Goal: Navigation & Orientation: Find specific page/section

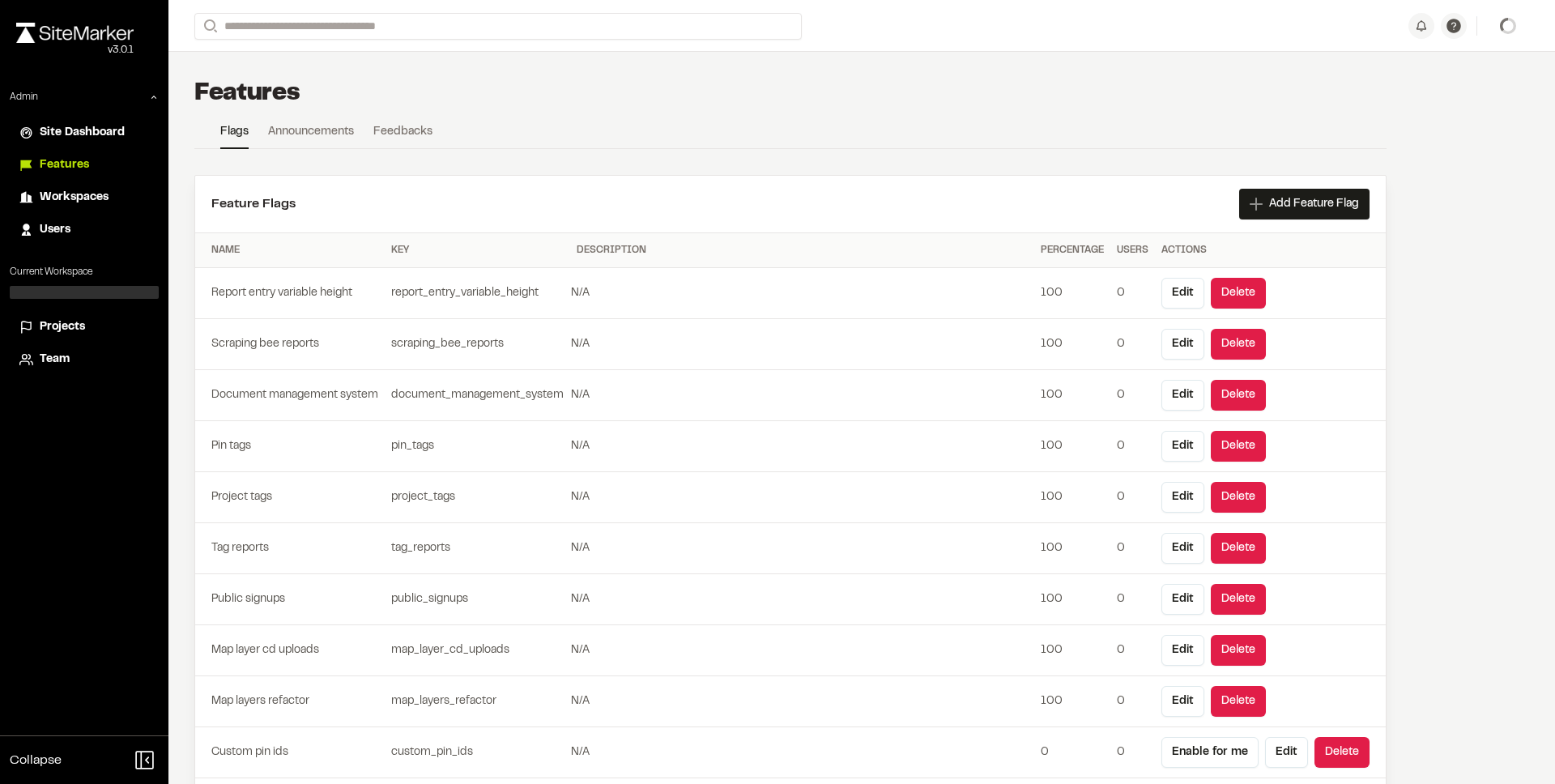
click at [96, 317] on li "Projects" at bounding box center [84, 327] width 149 height 31
click at [76, 325] on span "Projects" at bounding box center [62, 327] width 45 height 18
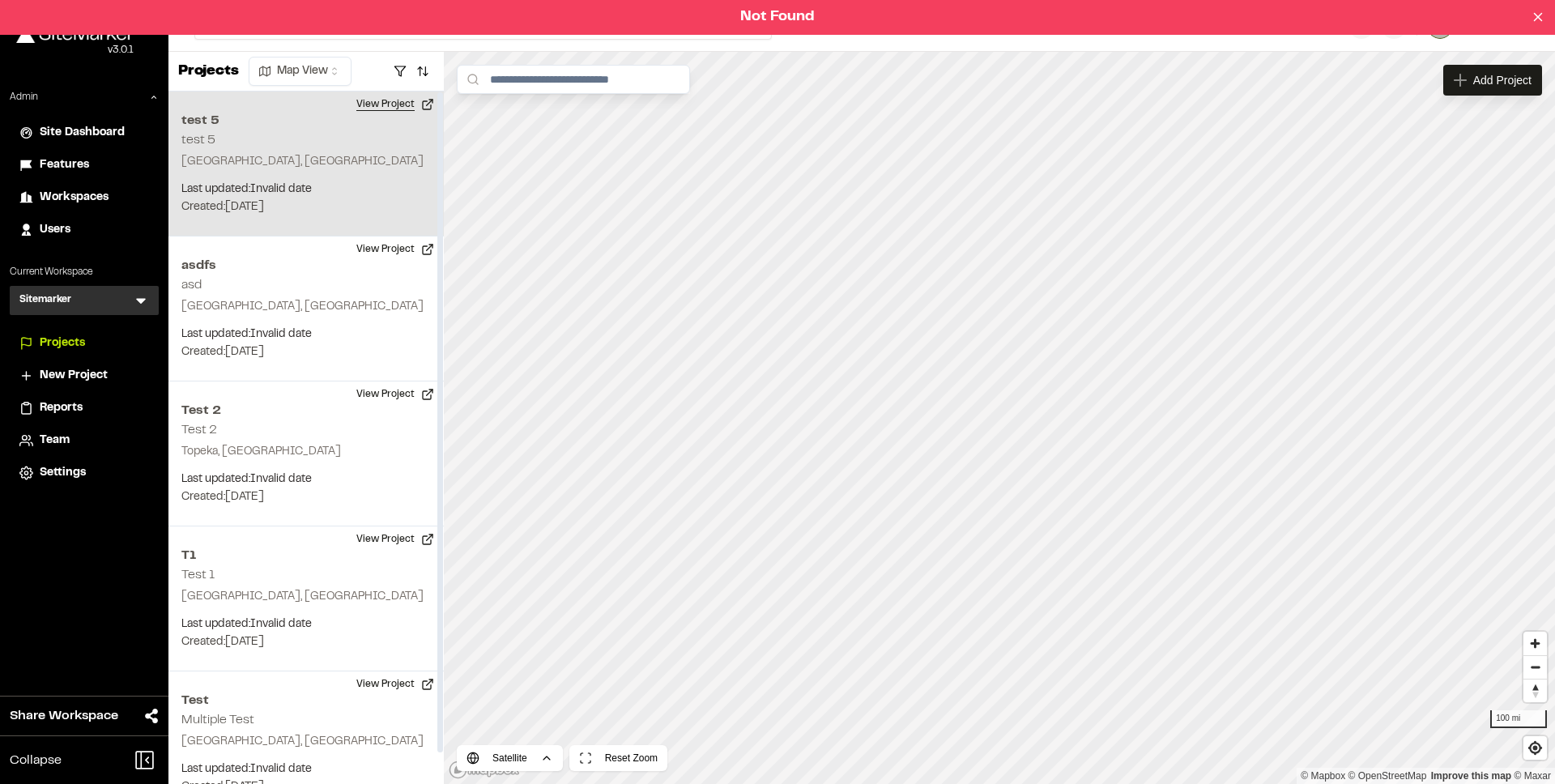
click at [396, 111] on button "View Project" at bounding box center [395, 105] width 97 height 26
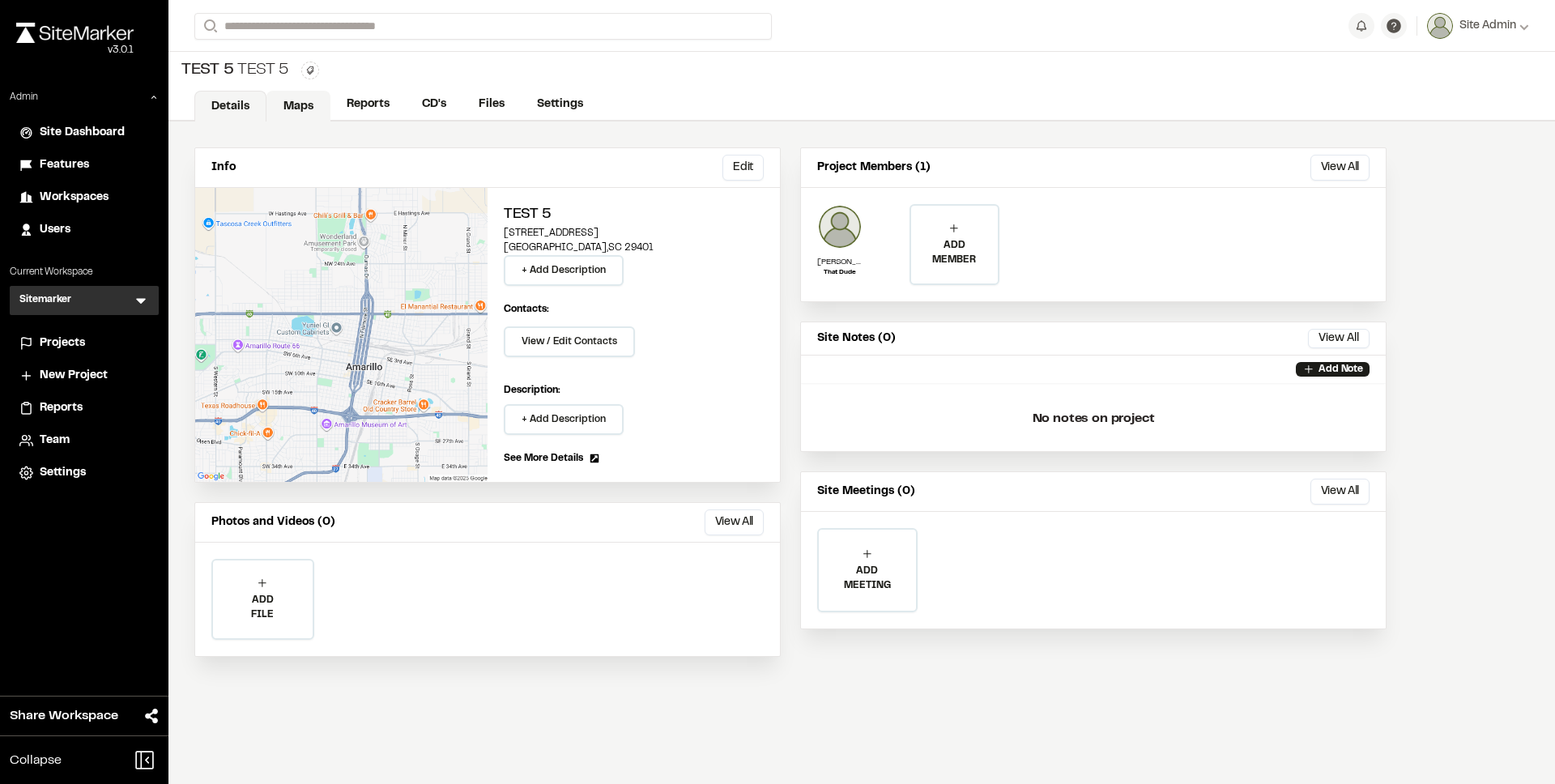
click at [314, 114] on link "Maps" at bounding box center [298, 106] width 64 height 31
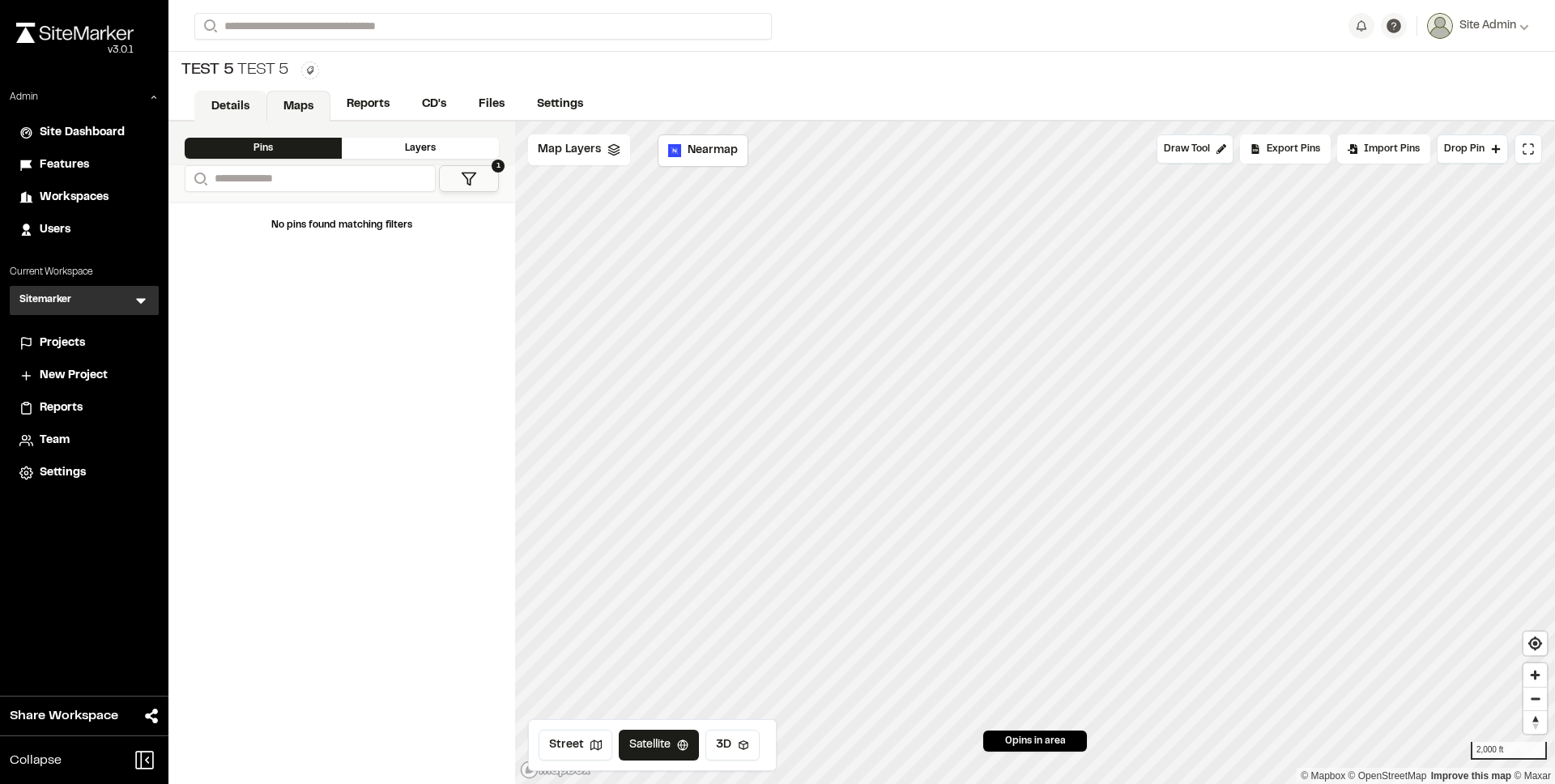
click at [227, 107] on link "Details" at bounding box center [231, 106] width 72 height 31
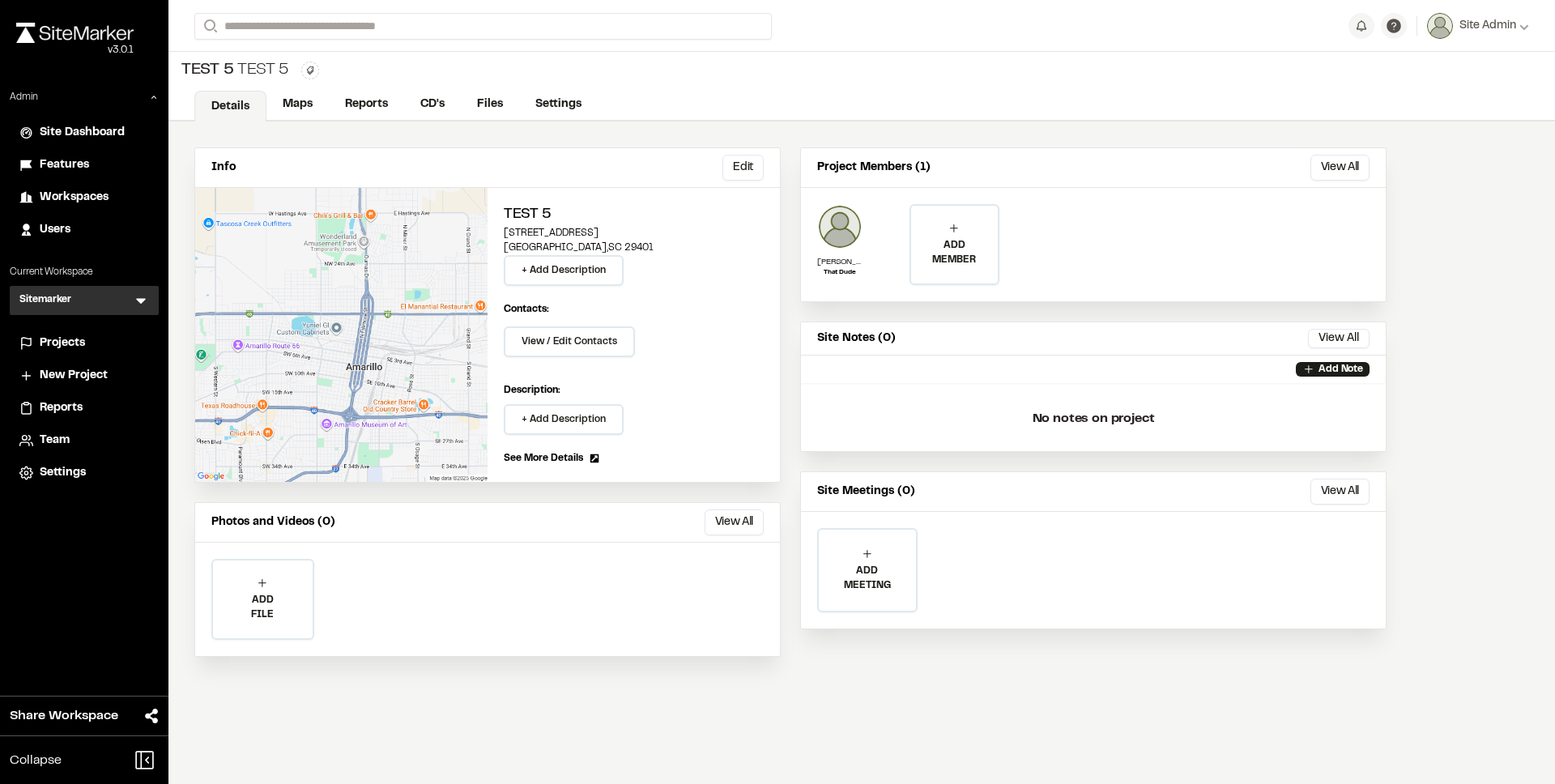
click at [103, 334] on li "Projects" at bounding box center [84, 343] width 149 height 31
click at [36, 347] on div "Projects" at bounding box center [84, 343] width 130 height 18
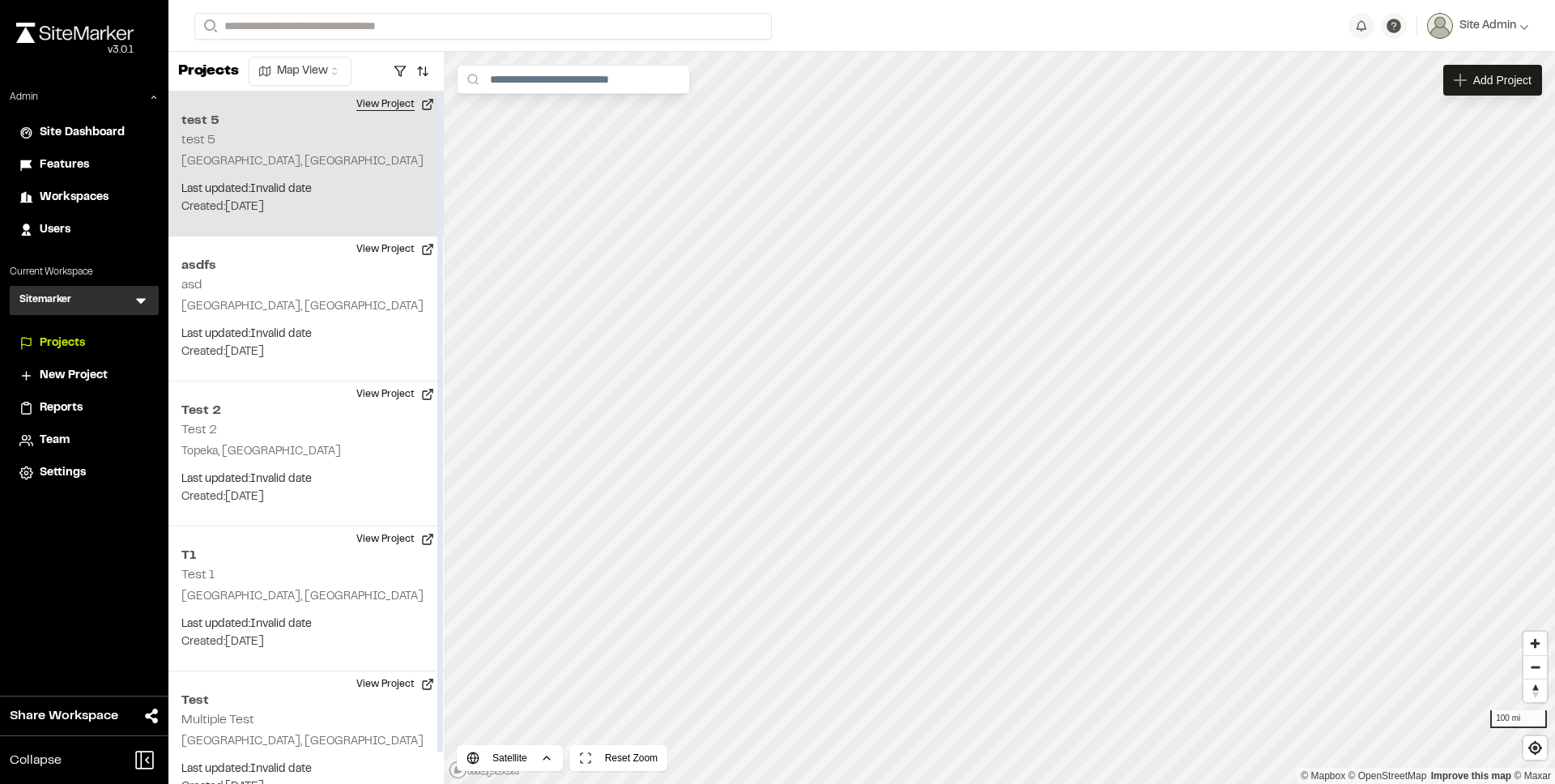
click at [397, 105] on button "View Project" at bounding box center [395, 105] width 97 height 26
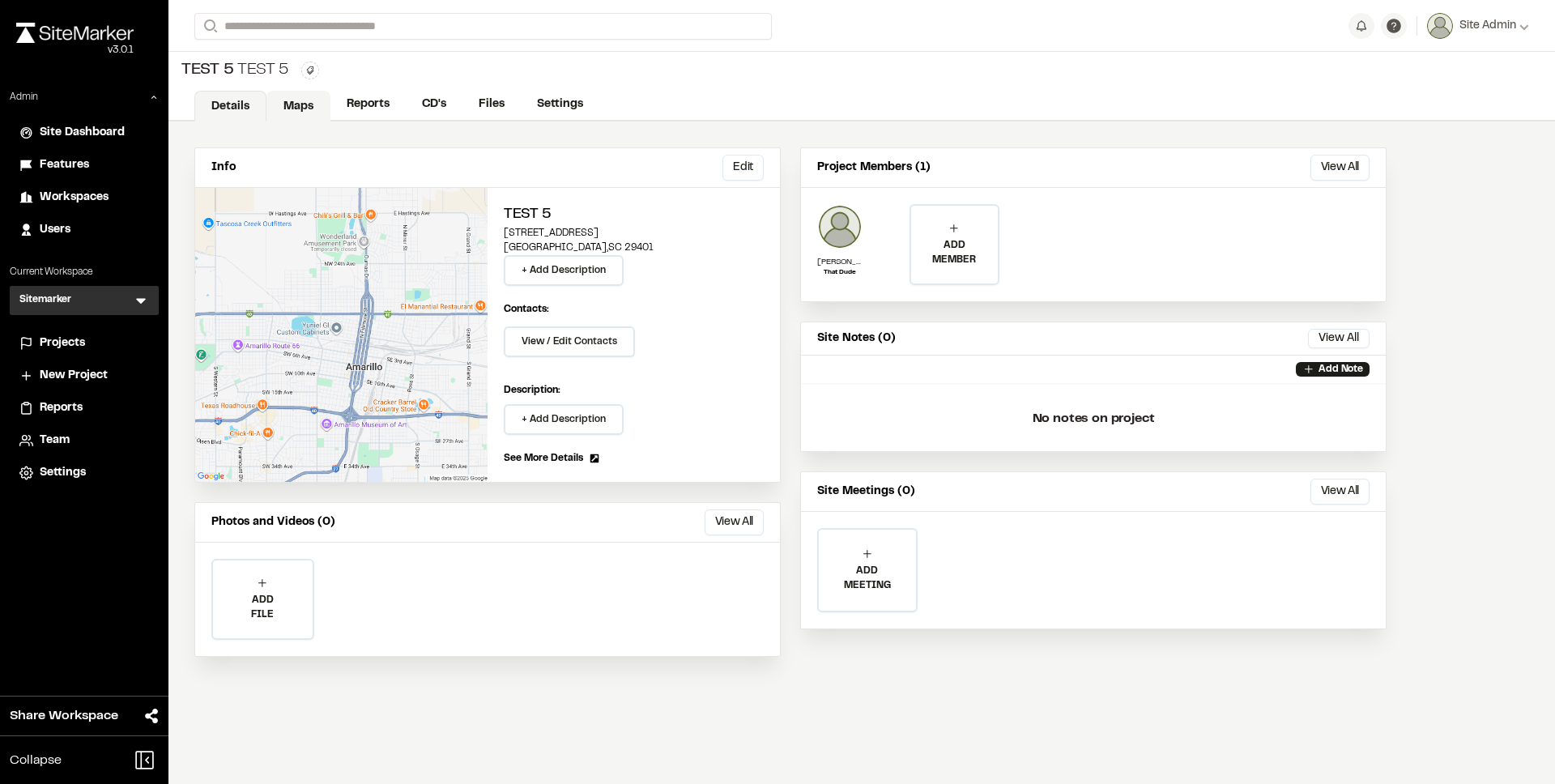
click at [307, 109] on link "Maps" at bounding box center [298, 106] width 64 height 31
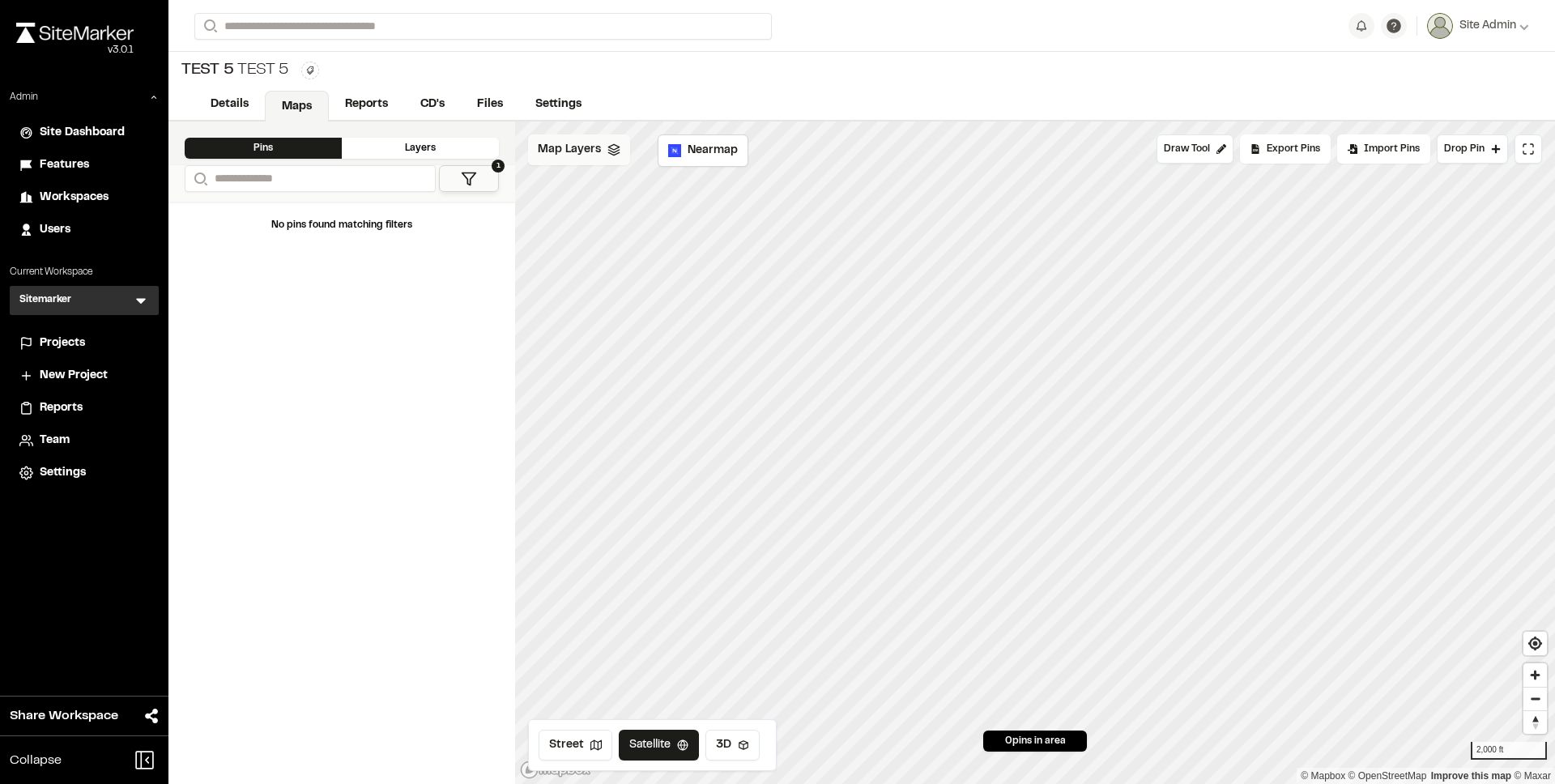
click at [601, 145] on div "Map Layers" at bounding box center [579, 150] width 102 height 31
click at [602, 150] on div "Map Layers Add" at bounding box center [677, 152] width 298 height 36
click at [68, 347] on span "Projects" at bounding box center [62, 343] width 45 height 18
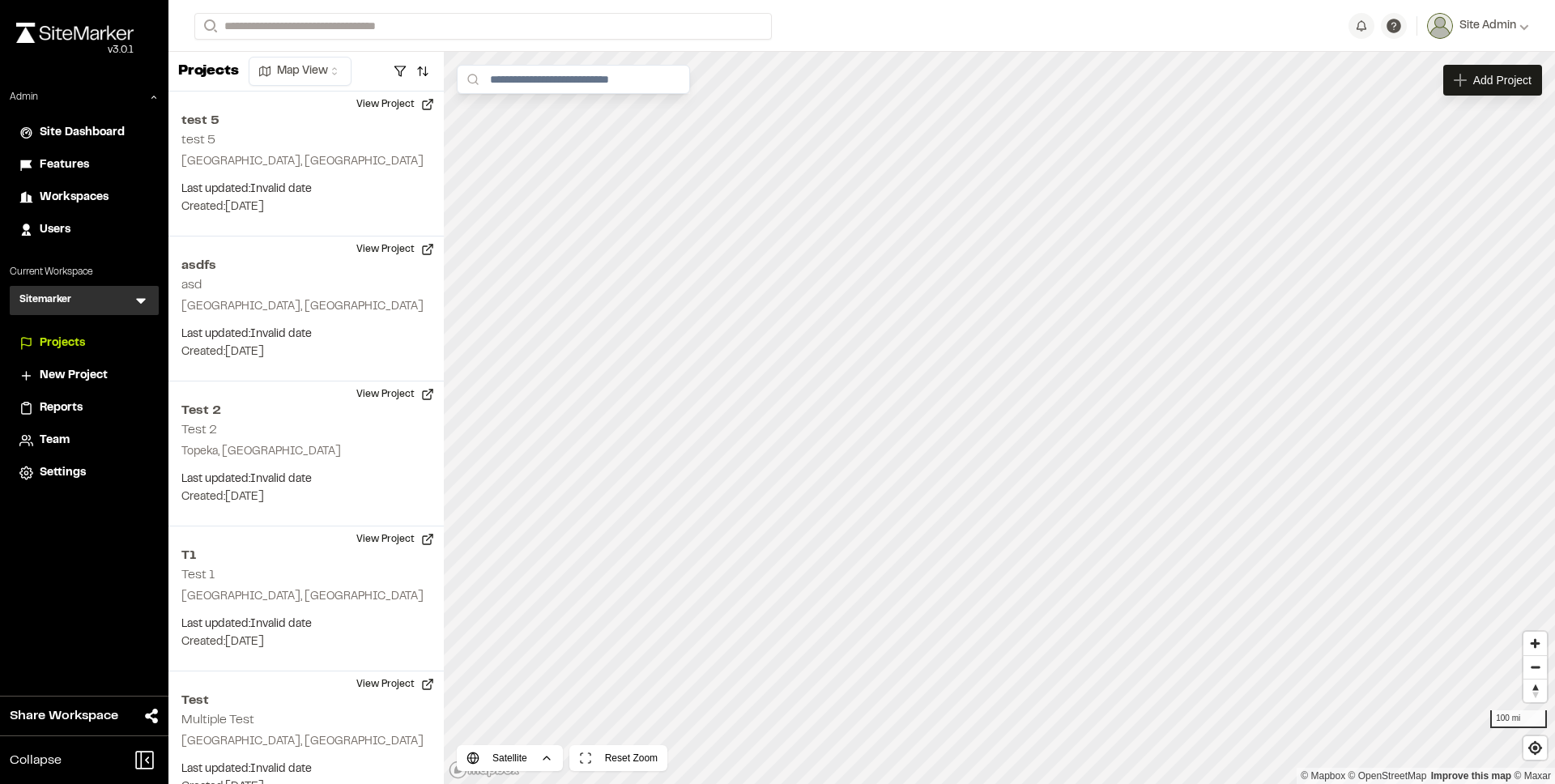
click at [132, 304] on div "Sitemarker S Menu" at bounding box center [84, 301] width 149 height 29
click at [141, 306] on icon at bounding box center [141, 301] width 16 height 16
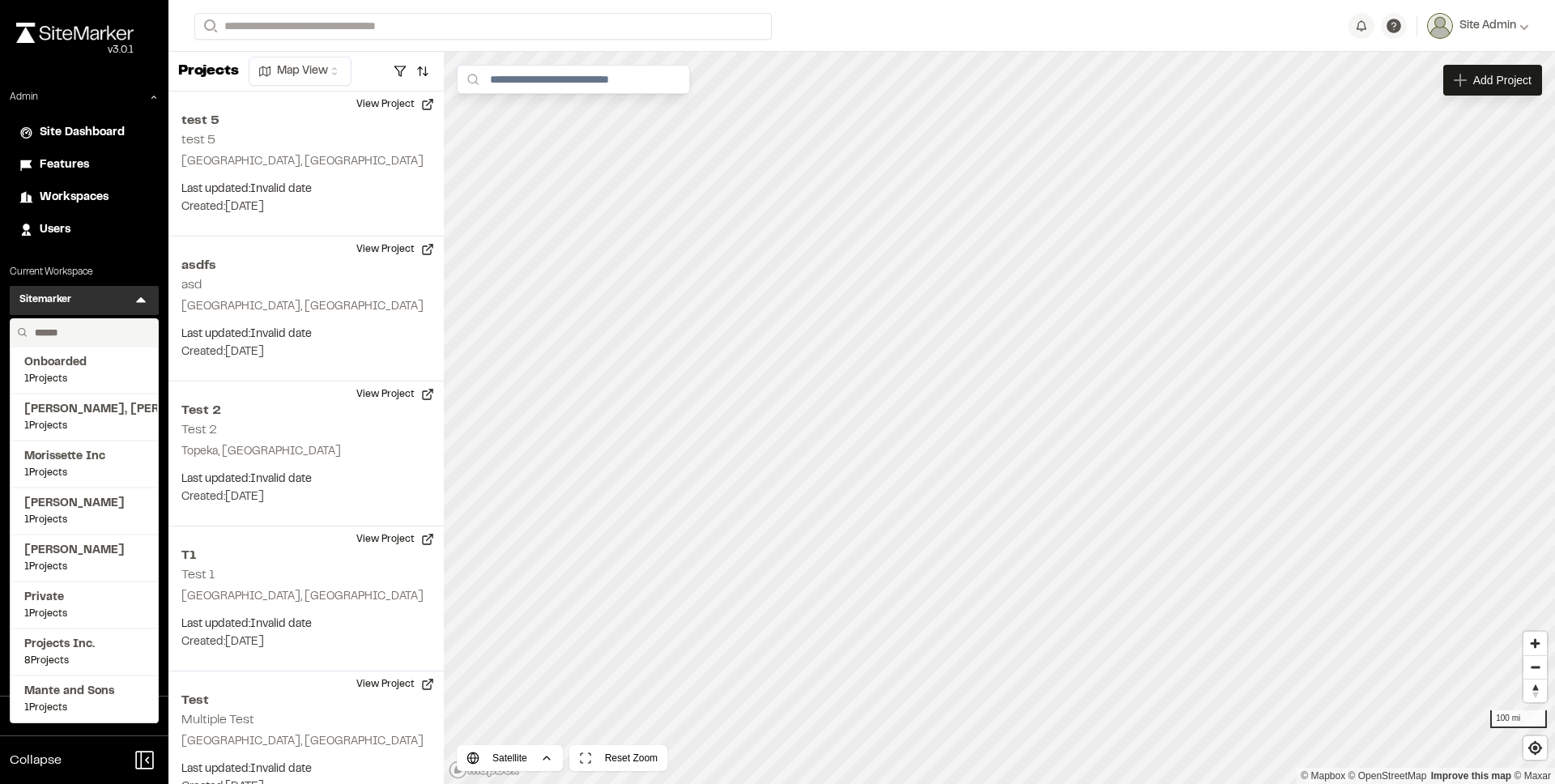
click at [123, 337] on input "text" at bounding box center [90, 333] width 123 height 28
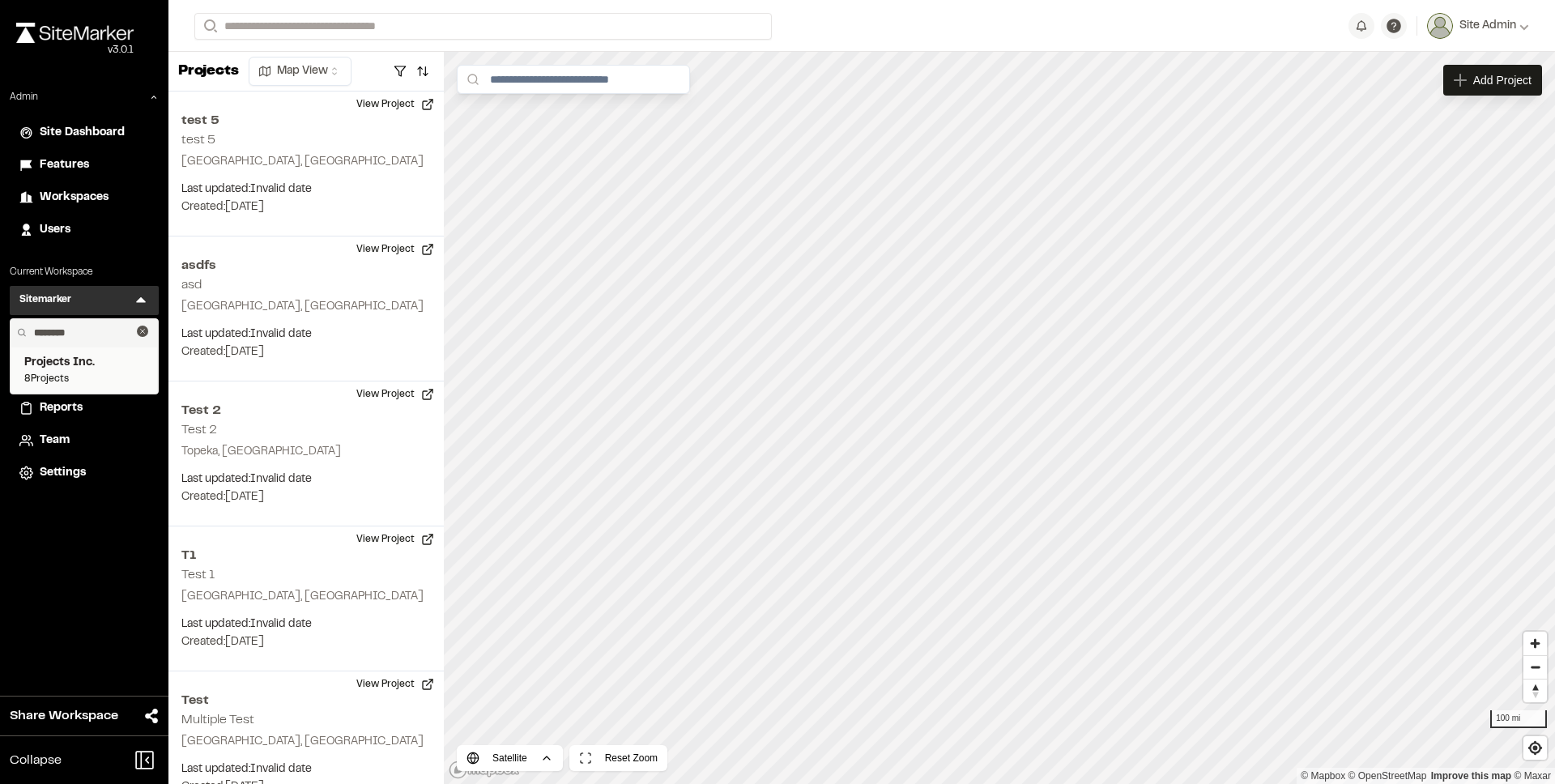
type input "********"
click at [97, 372] on span "8 Projects" at bounding box center [84, 379] width 120 height 15
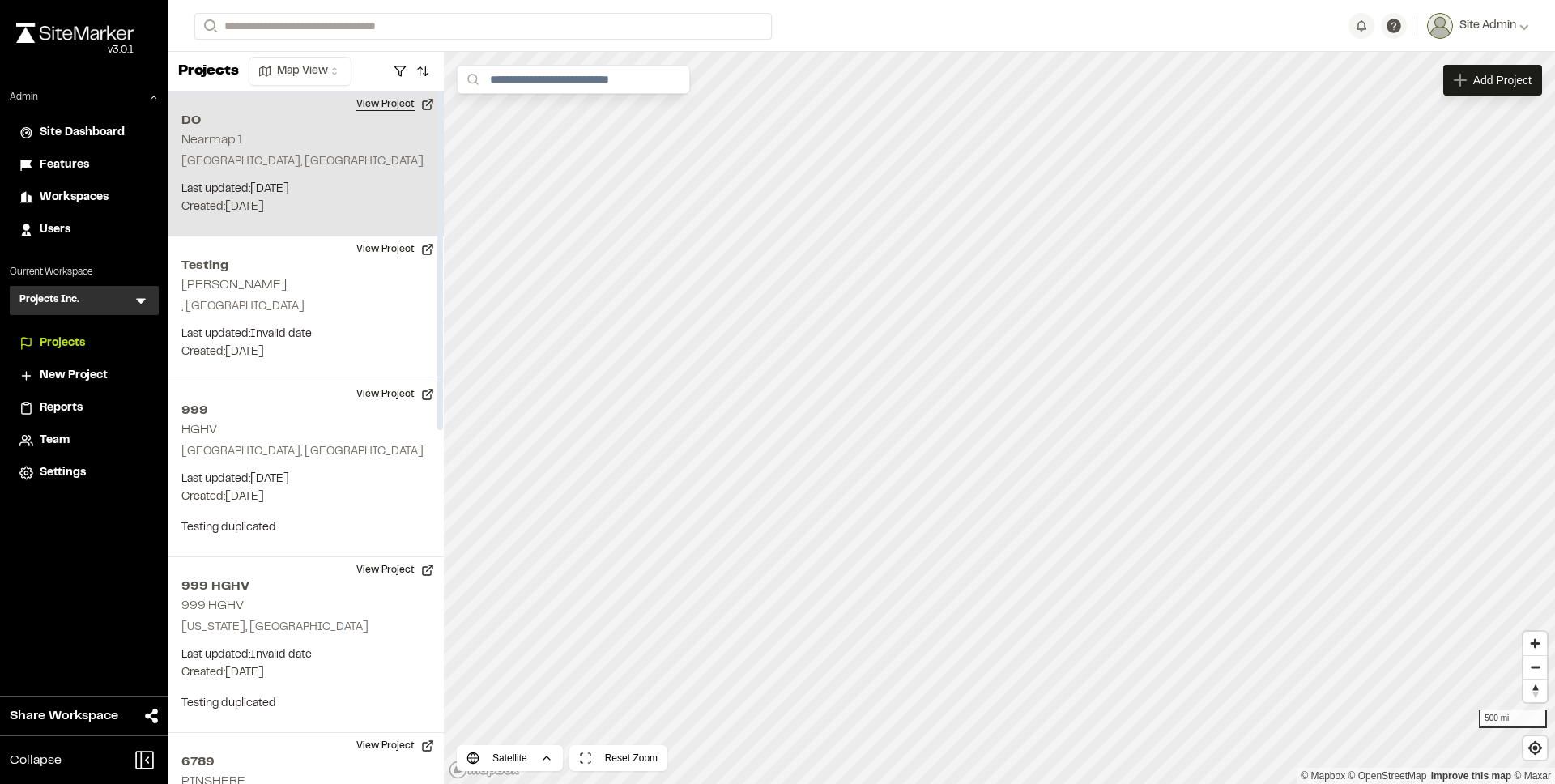
click at [410, 107] on button "View Project" at bounding box center [395, 105] width 97 height 26
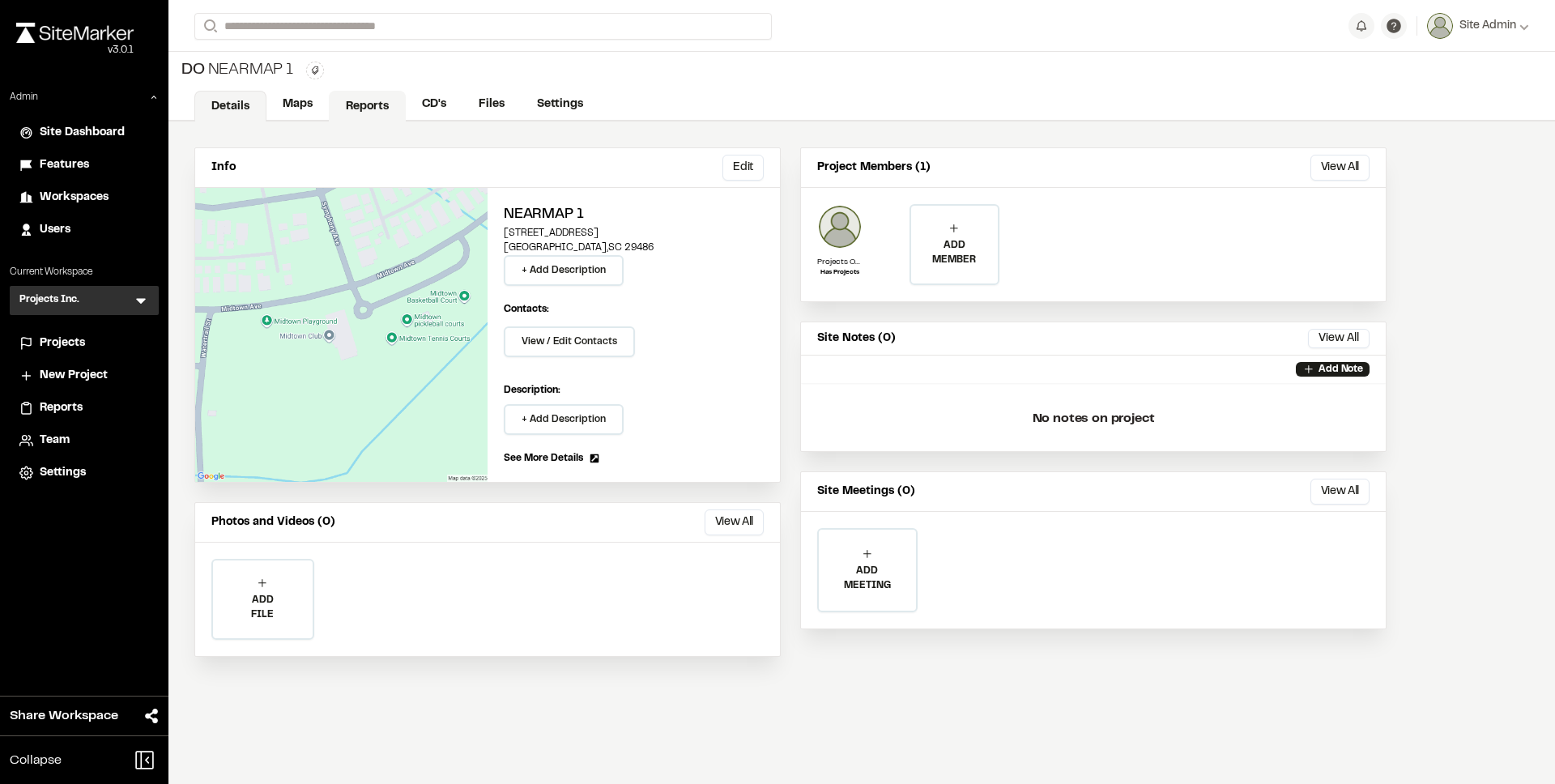
click at [338, 101] on link "Reports" at bounding box center [367, 106] width 77 height 31
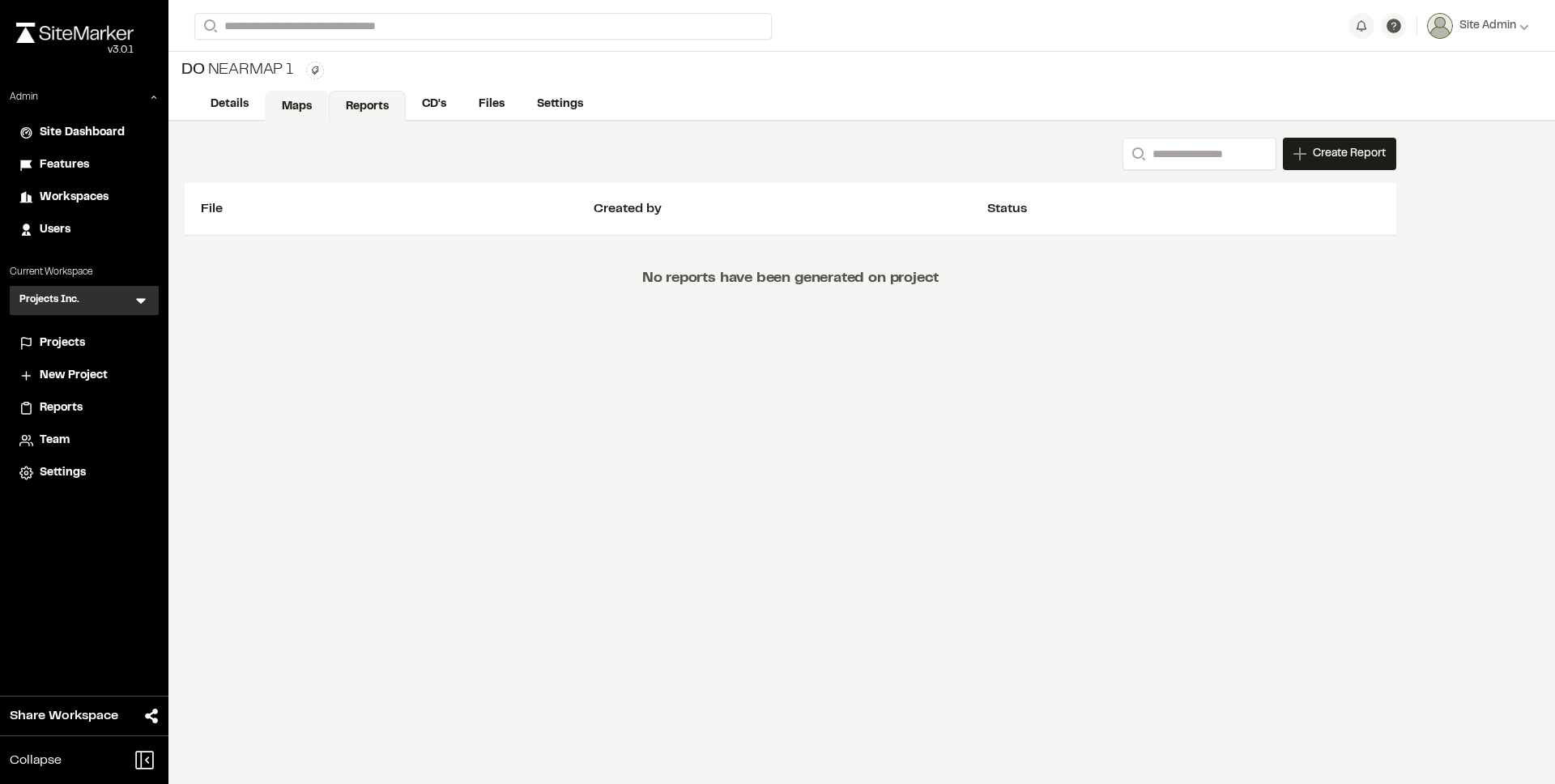
click at [302, 112] on link "Maps" at bounding box center [297, 106] width 64 height 31
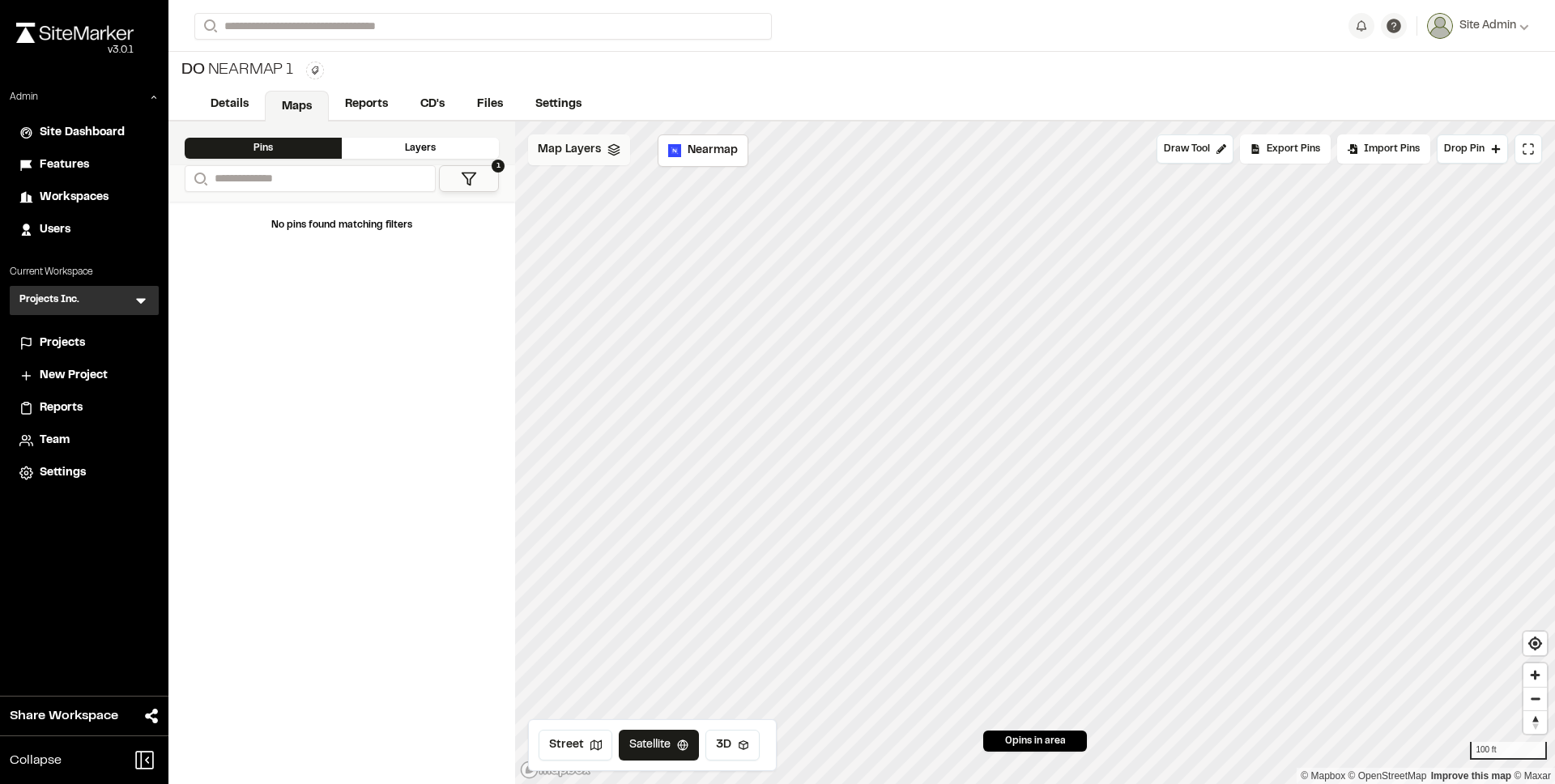
click at [591, 153] on span "Map Layers" at bounding box center [569, 150] width 63 height 18
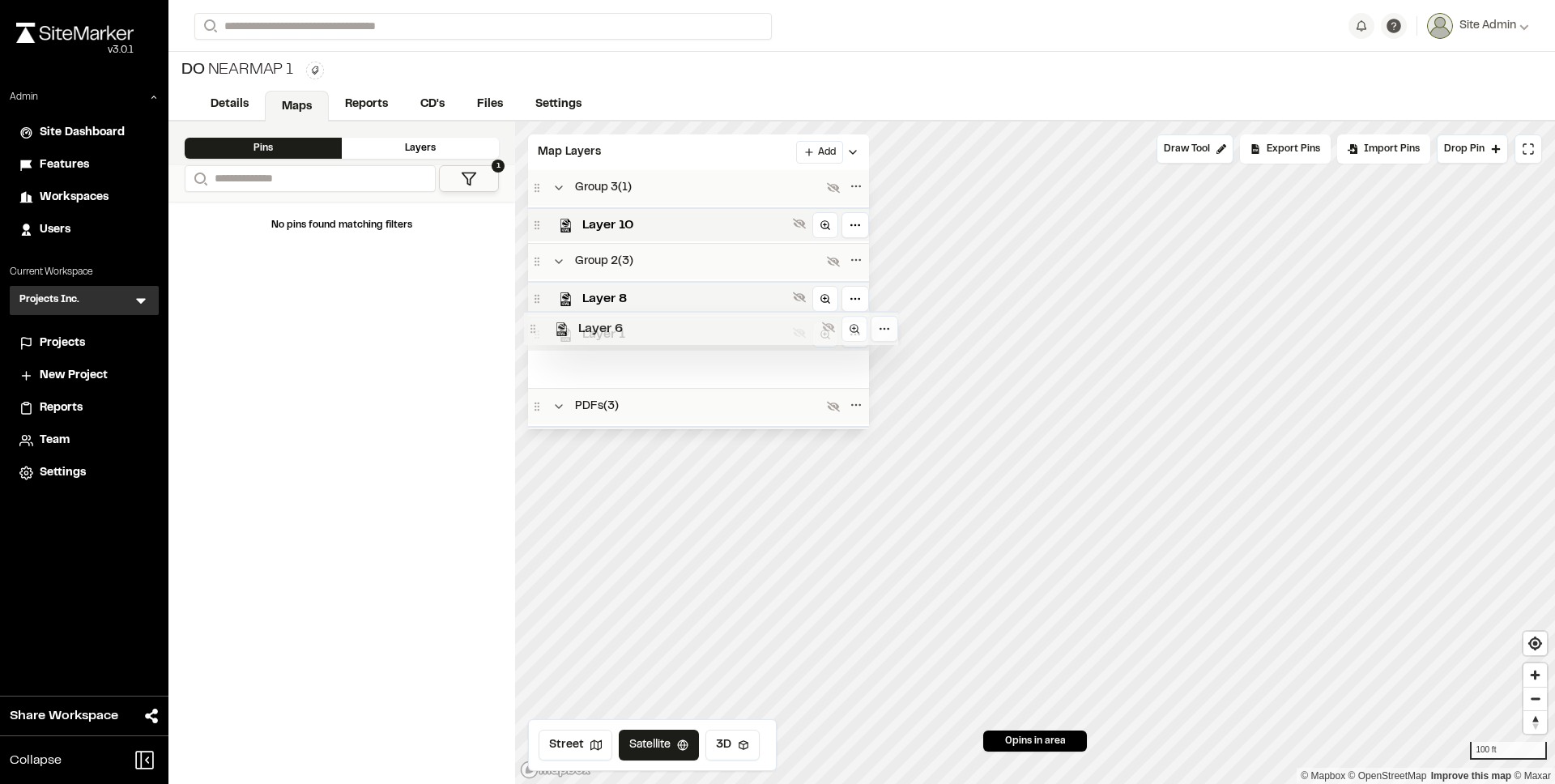
scroll to position [8, 0]
drag, startPoint x: 538, startPoint y: 361, endPoint x: 545, endPoint y: 317, distance: 44.6
click at [545, 317] on div "Group 3 ( 1 ) Layer 10 Group 2 ( 3 ) Layer 8 Layer 1 Layer 6 PDFs ( 3 ) map_lay…" at bounding box center [698, 299] width 341 height 259
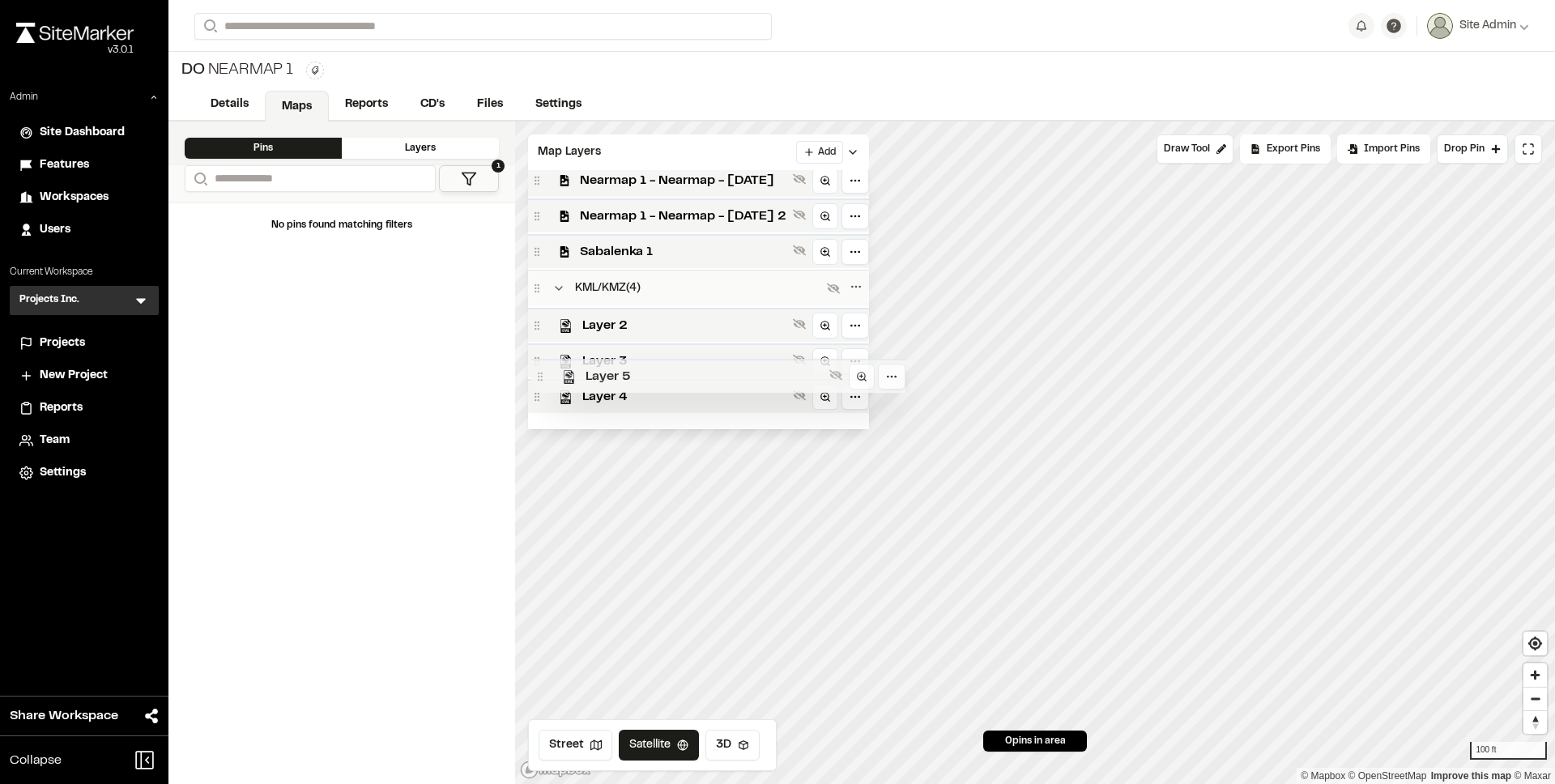
scroll to position [437, 0]
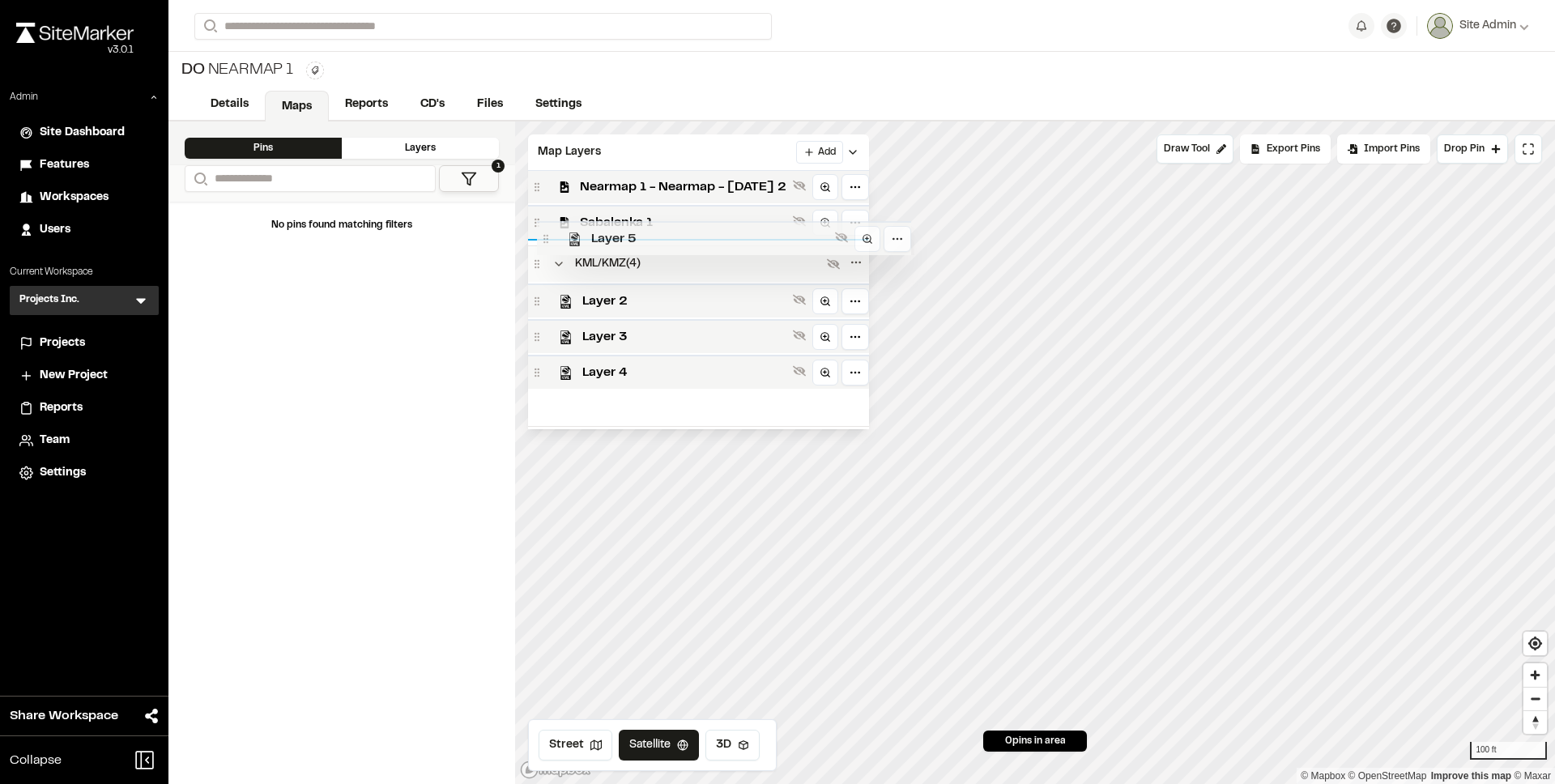
drag, startPoint x: 537, startPoint y: 401, endPoint x: 547, endPoint y: 241, distance: 160.3
click at [547, 241] on div "Group 3 ( 1 ) Layer 10 Group 2 ( 3 ) Layer 8 Layer 6 Layer 1 PDFs ( 3 ) map_lay…" at bounding box center [698, 299] width 341 height 259
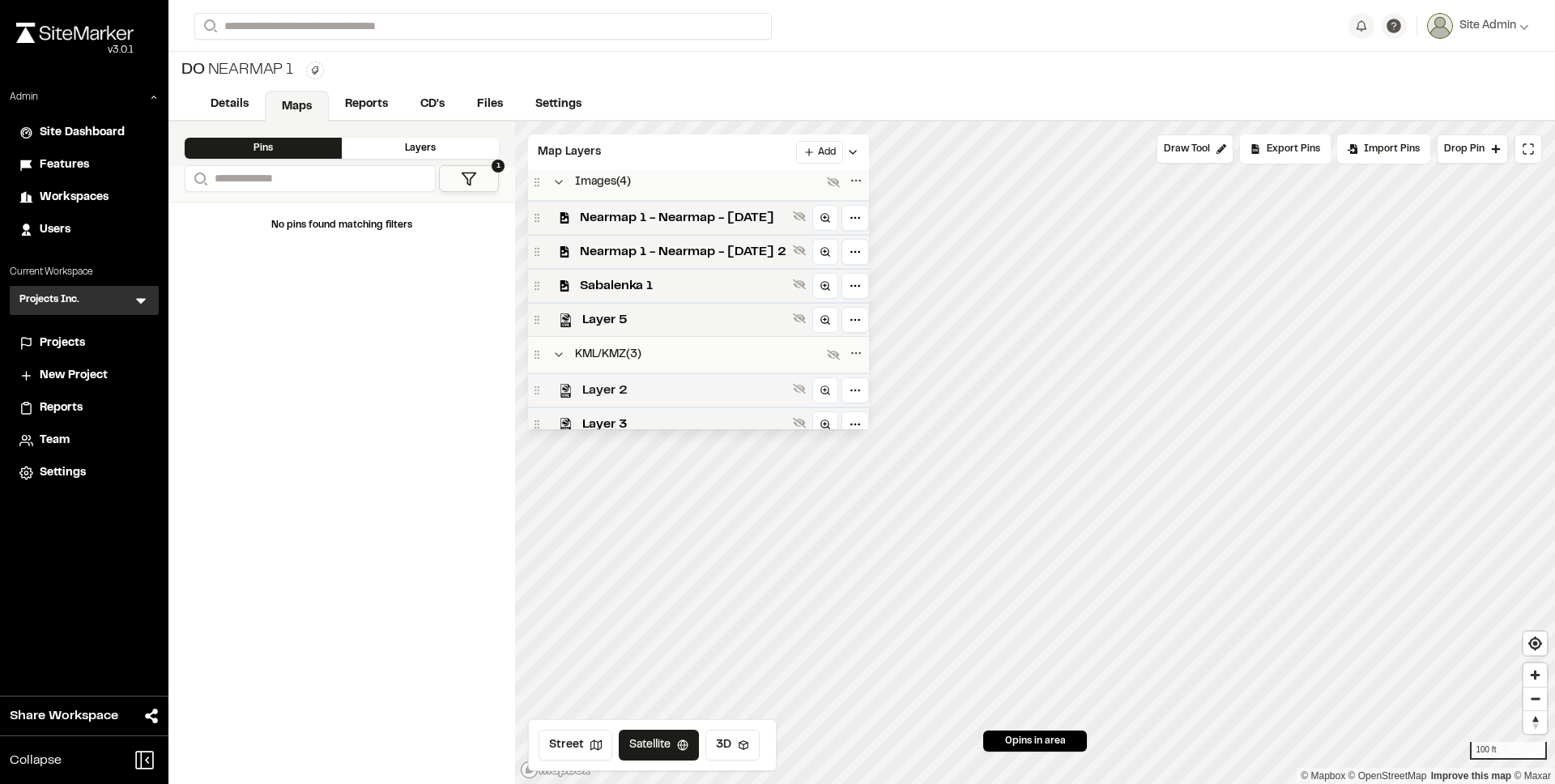
scroll to position [408, 0]
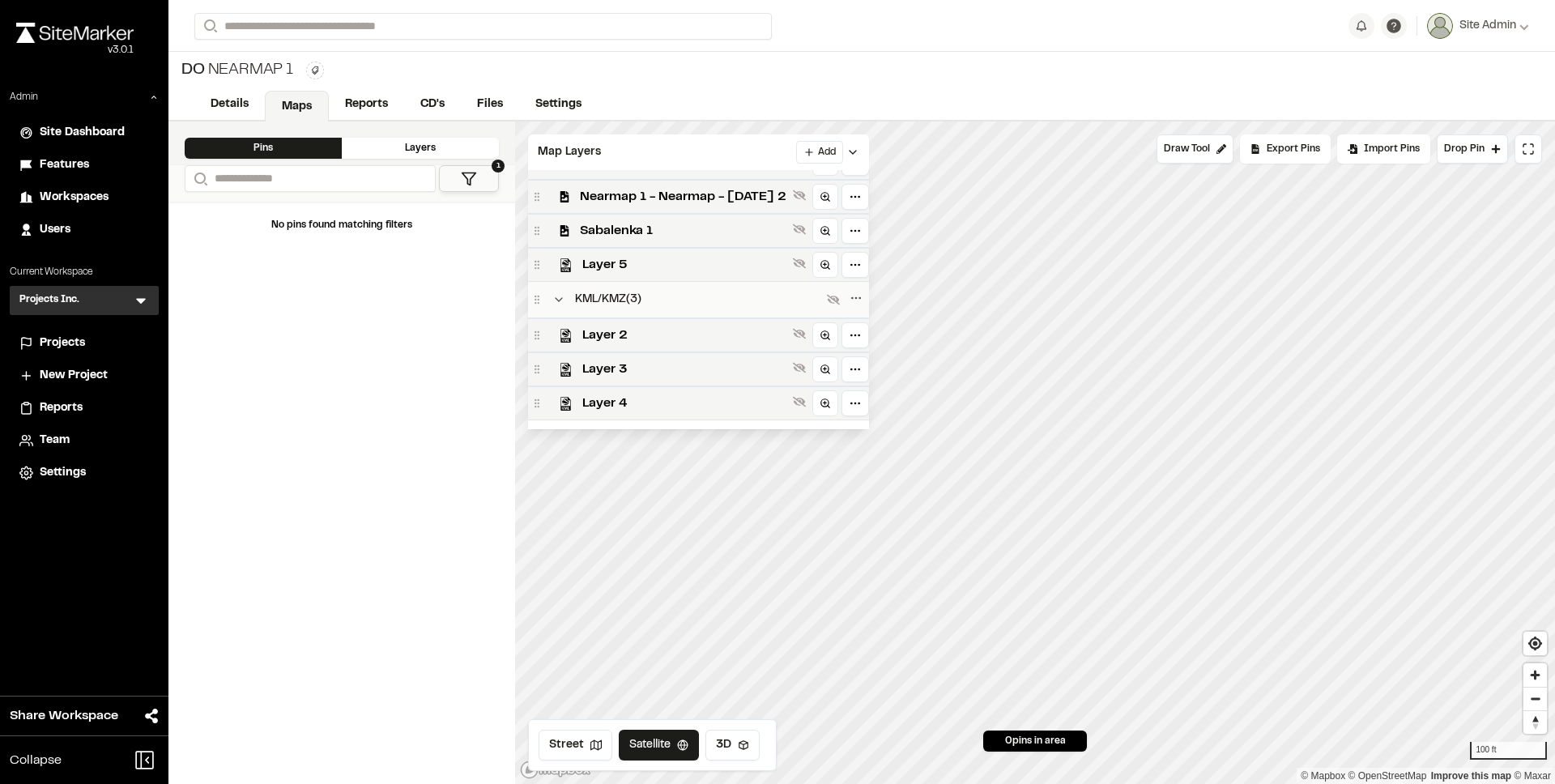
click at [728, 64] on div "DO Nearmap 1 Type Enter or comma to add tag." at bounding box center [862, 70] width 1387 height 38
